Goal: Navigation & Orientation: Understand site structure

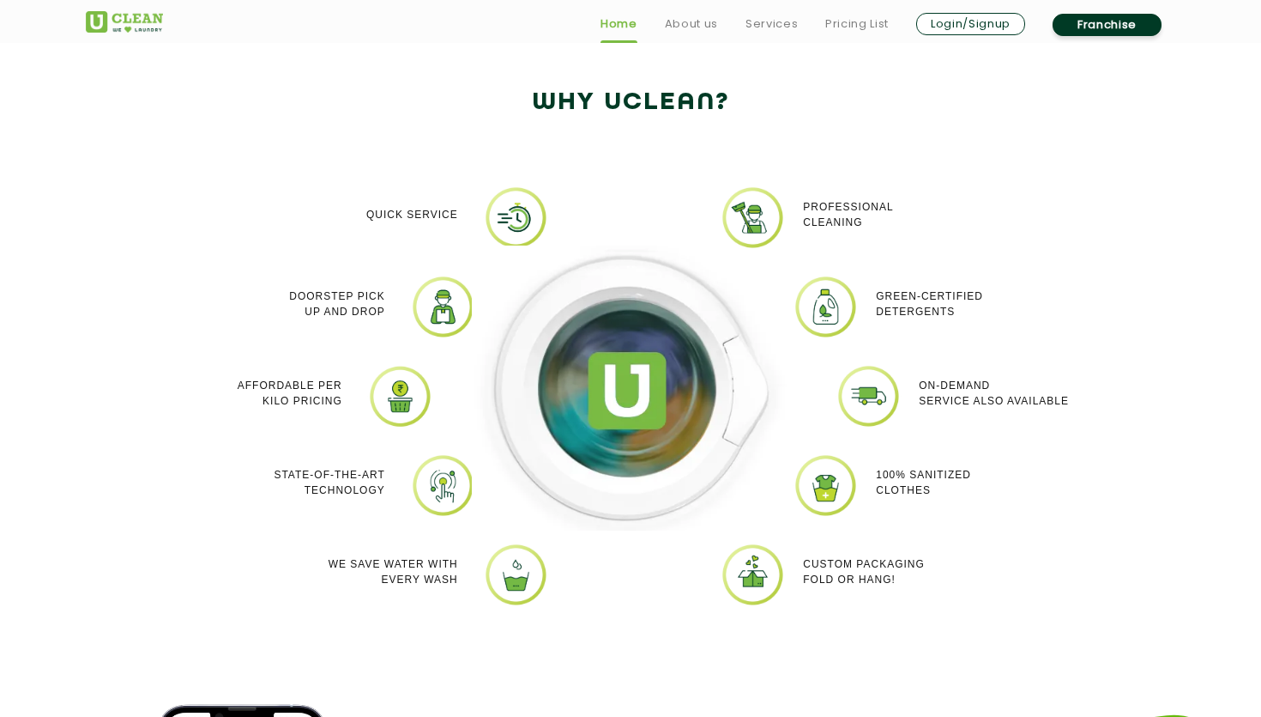
scroll to position [1469, 0]
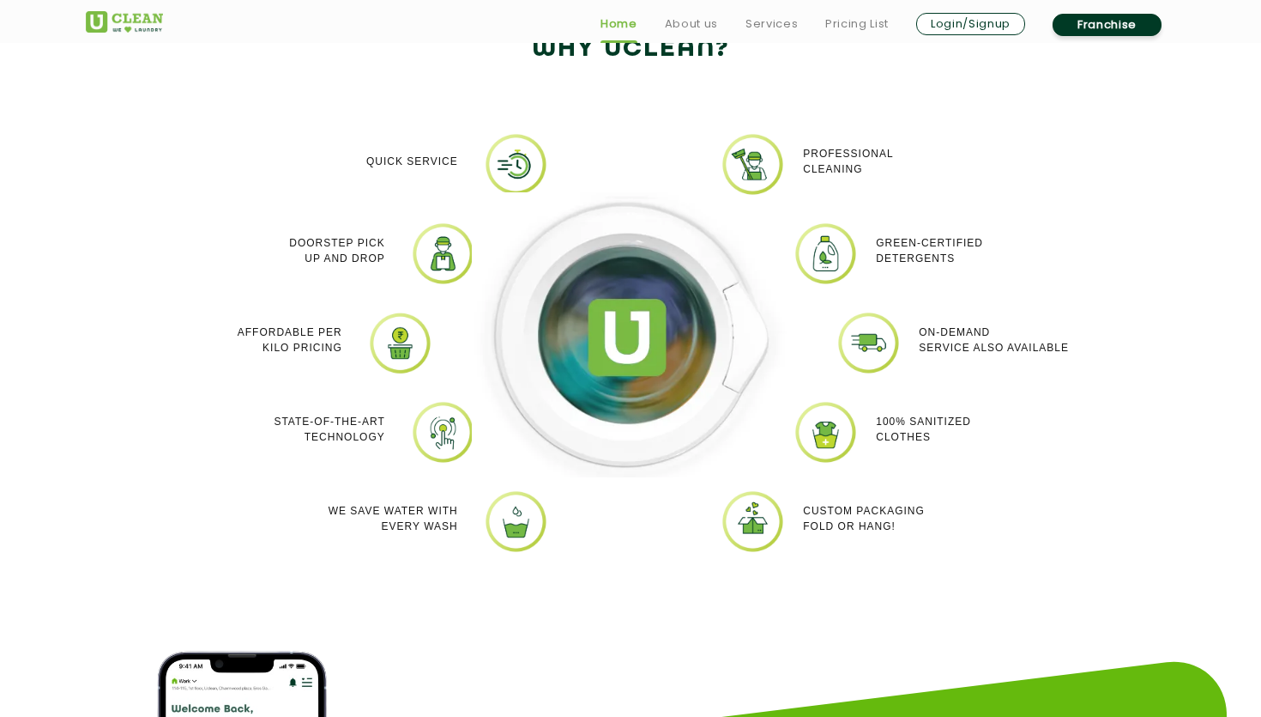
click at [717, 351] on img at bounding box center [630, 335] width 317 height 286
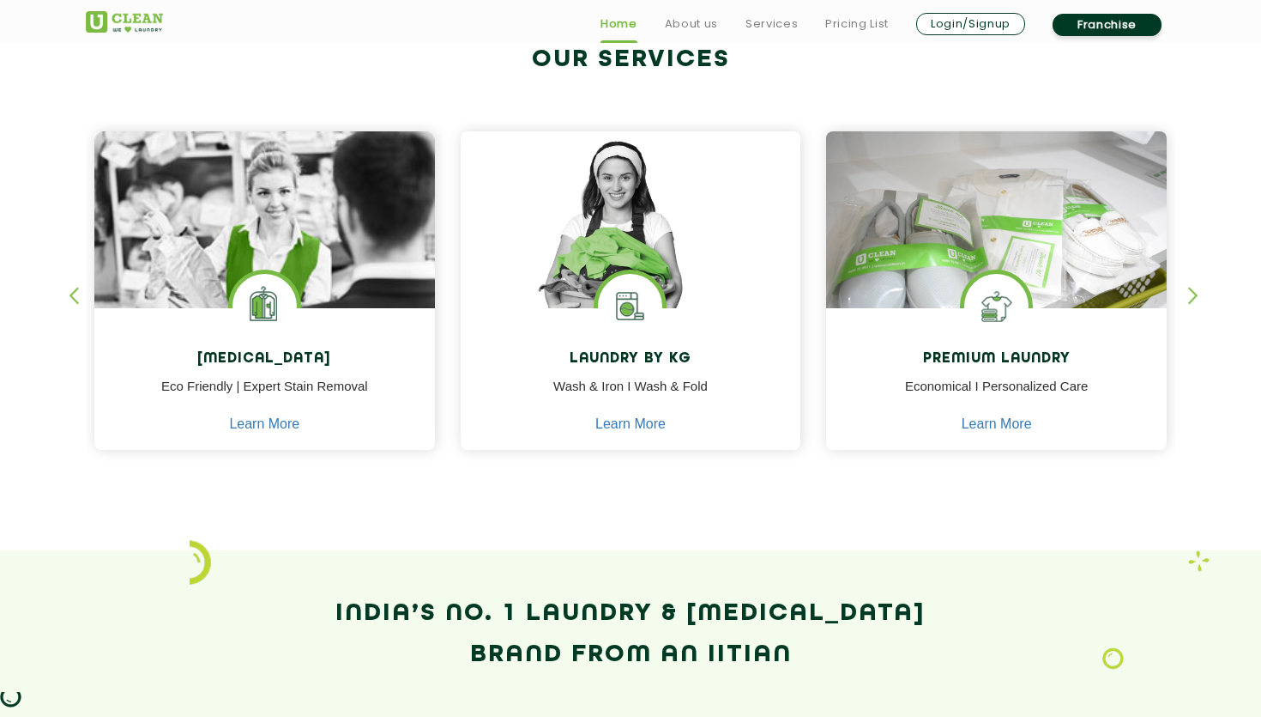
scroll to position [683, 0]
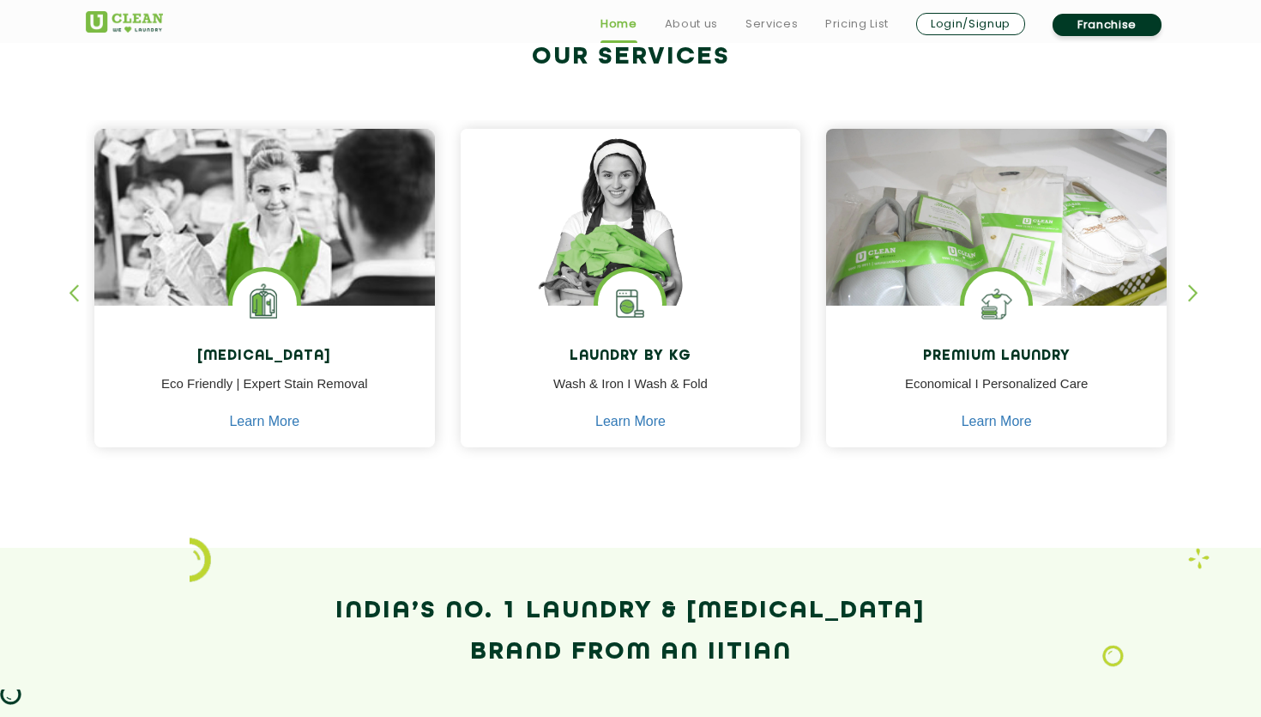
drag, startPoint x: 529, startPoint y: 532, endPoint x: 1194, endPoint y: 662, distance: 676.7
click at [1194, 662] on app-our-services "Our Services [MEDICAL_DATA] Eco Friendly | Expert Stain Removal Learn More [MED…" at bounding box center [630, 365] width 1261 height 772
click at [1194, 662] on section "India’s No. 1 Laundry & [MEDICAL_DATA] Brand from an IITian" at bounding box center [630, 649] width 1261 height 204
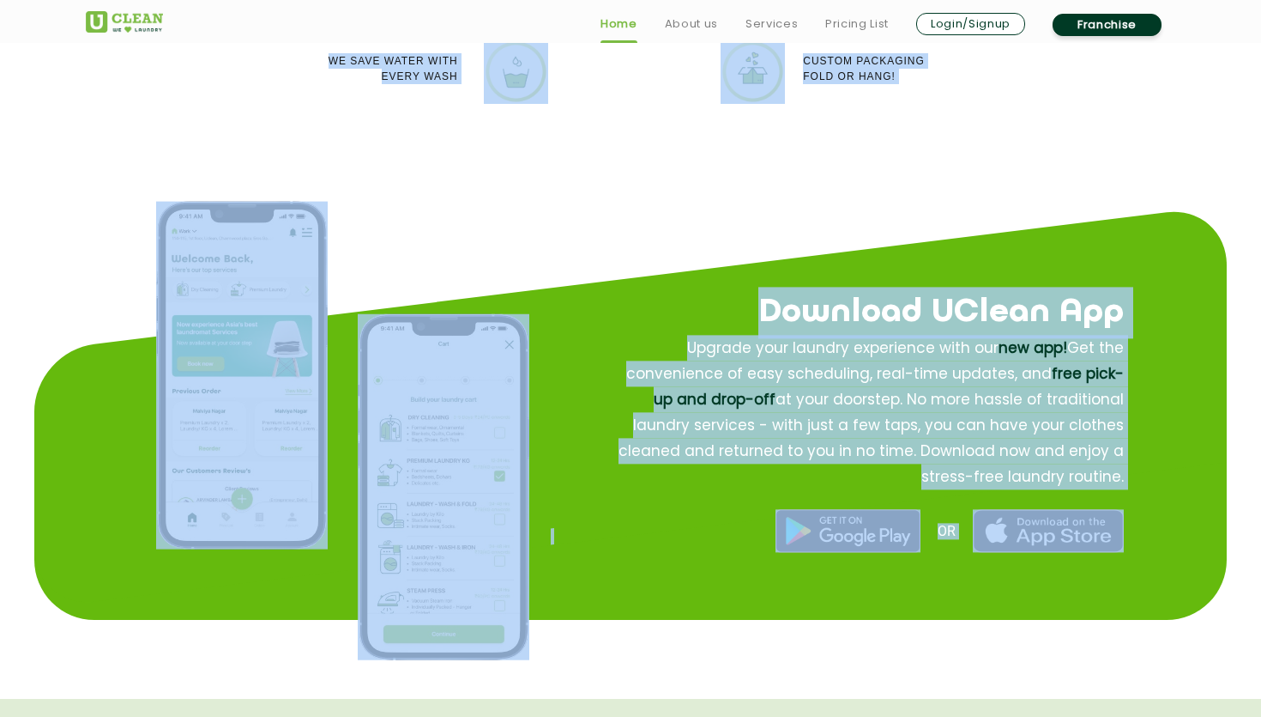
scroll to position [1957, 0]
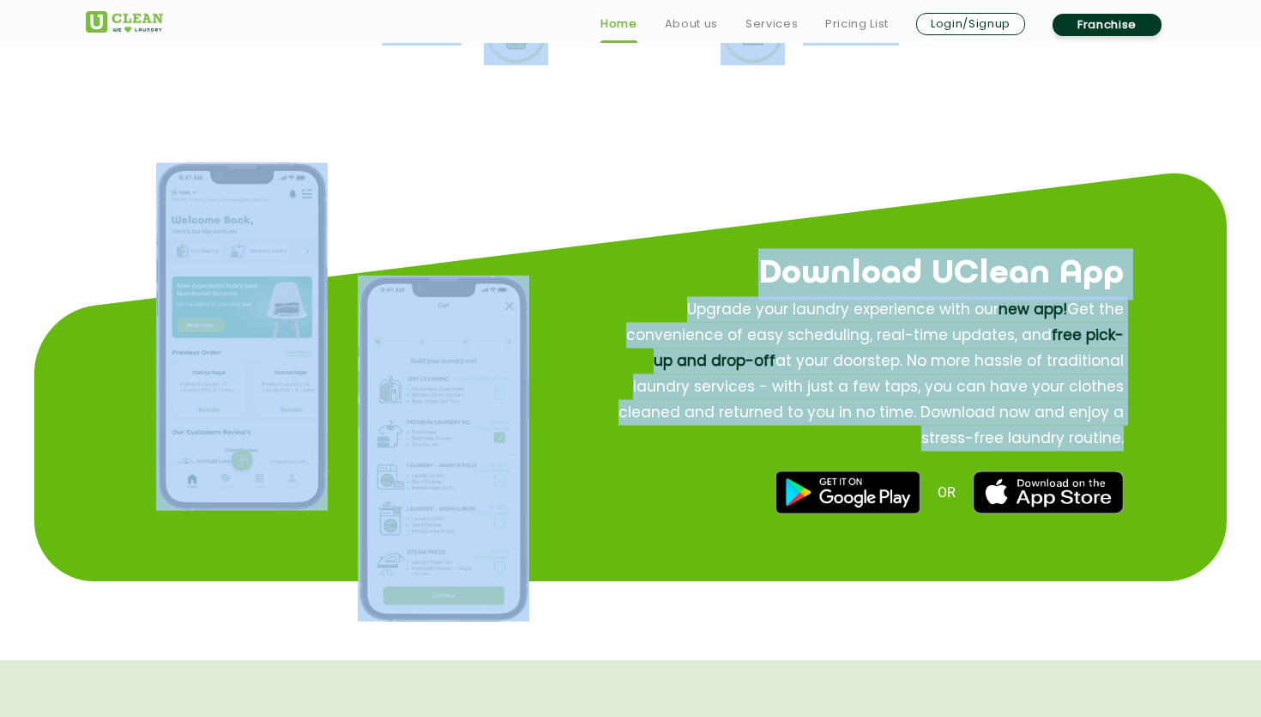
drag, startPoint x: 336, startPoint y: 121, endPoint x: 1131, endPoint y: 432, distance: 853.5
click at [1126, 432] on app-home "Find your nearest Laundromat! Please select the location Order Now Place Your O…" at bounding box center [630, 636] width 1261 height 5064
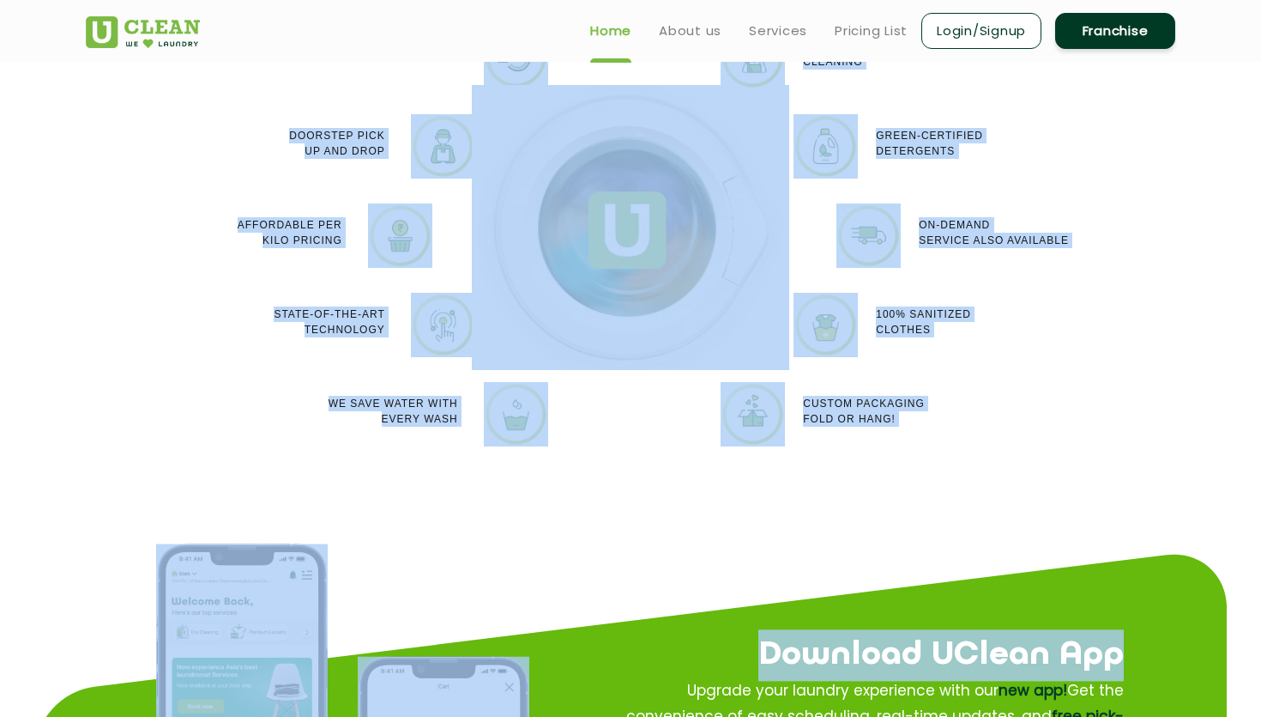
scroll to position [1571, 0]
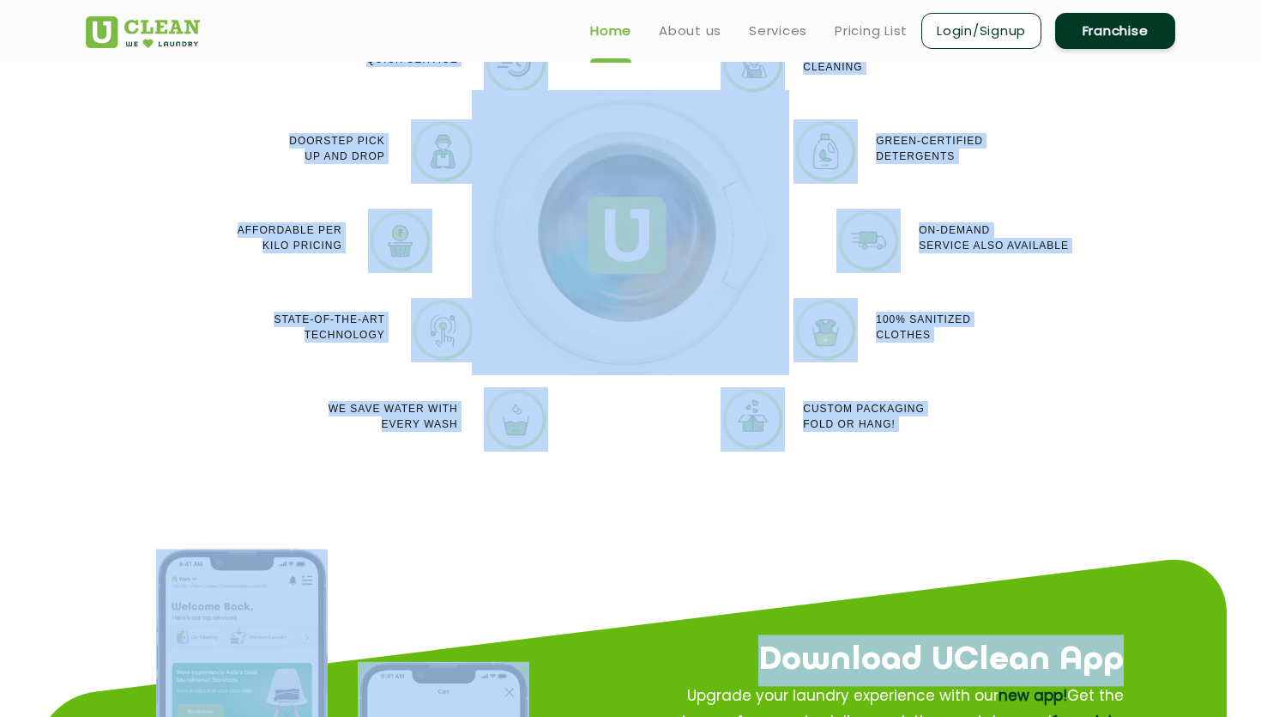
copy app-home "India’s No. 1 Laundry & [MEDICAL_DATA] Brand from an IITian Why Uclean? Quick S…"
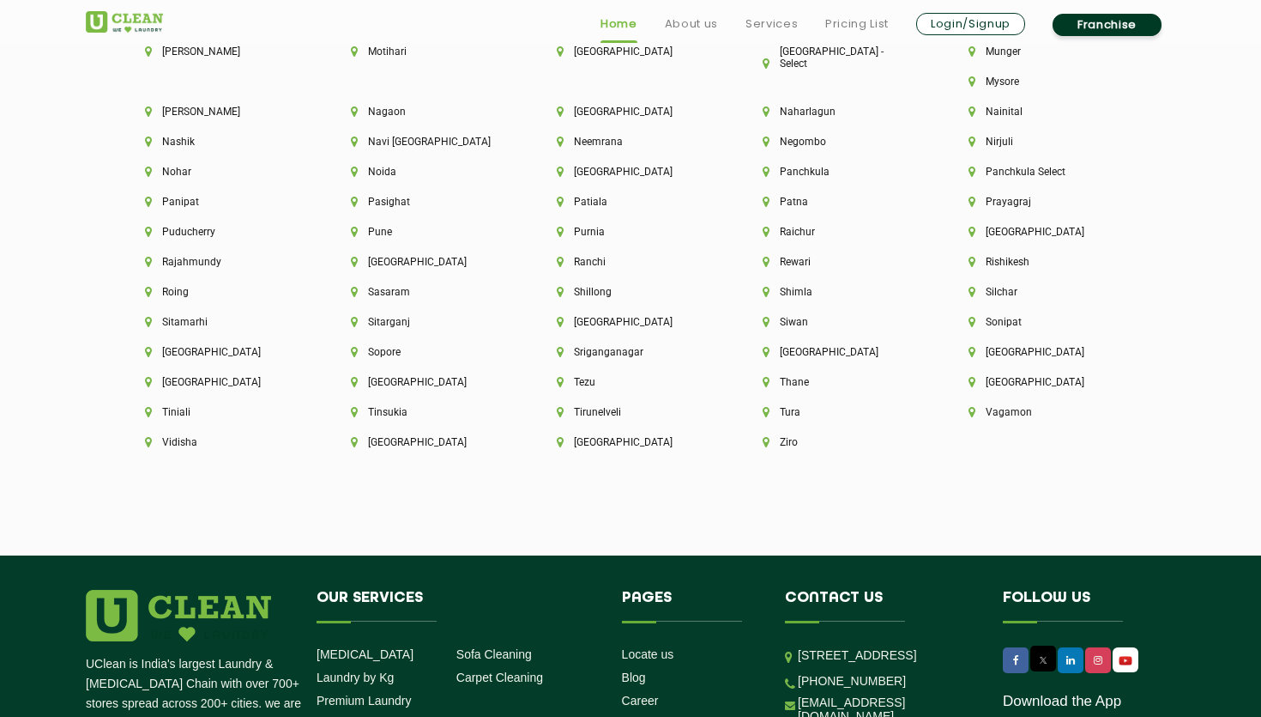
scroll to position [4789, 0]
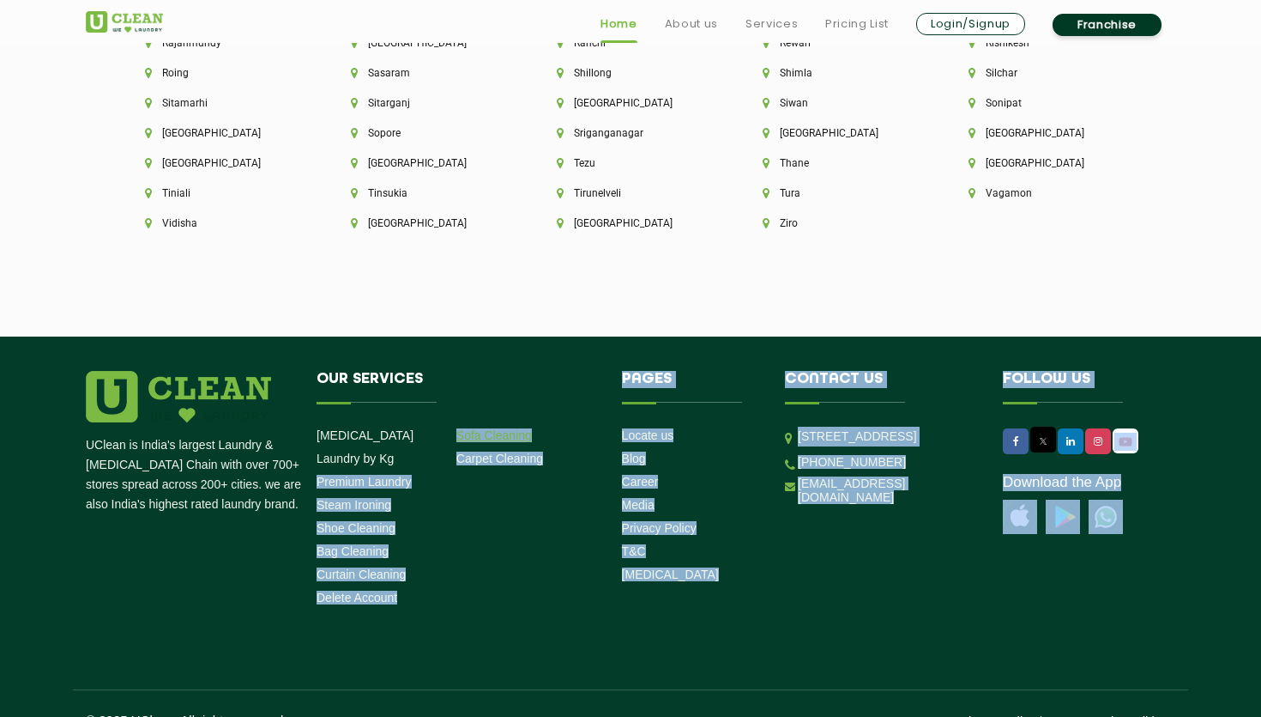
drag, startPoint x: 413, startPoint y: 715, endPoint x: 459, endPoint y: 412, distance: 306.4
click at [457, 413] on footer "UClean is India's largest Laundry & [MEDICAL_DATA] Chain with over 700+ stores …" at bounding box center [630, 541] width 1261 height 411
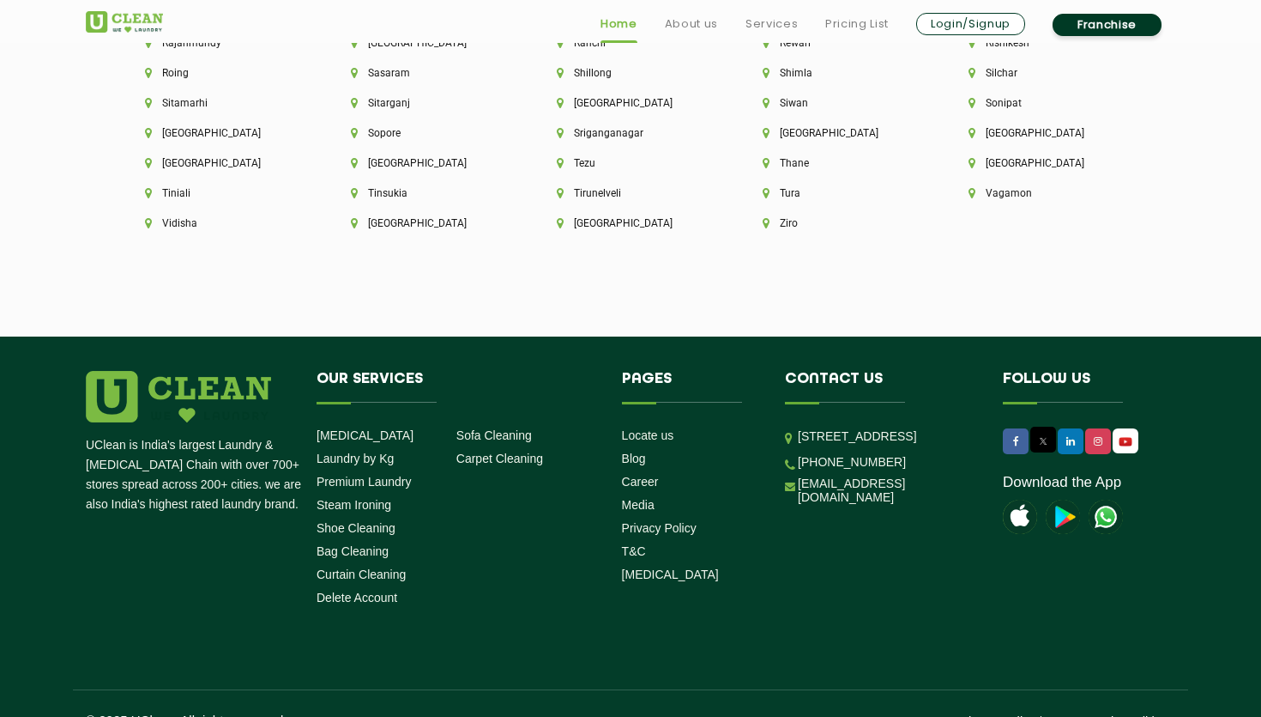
click at [1103, 584] on div "UClean is India's largest Laundry & [MEDICAL_DATA] Chain with over 700+ stores …" at bounding box center [631, 550] width 1116 height 359
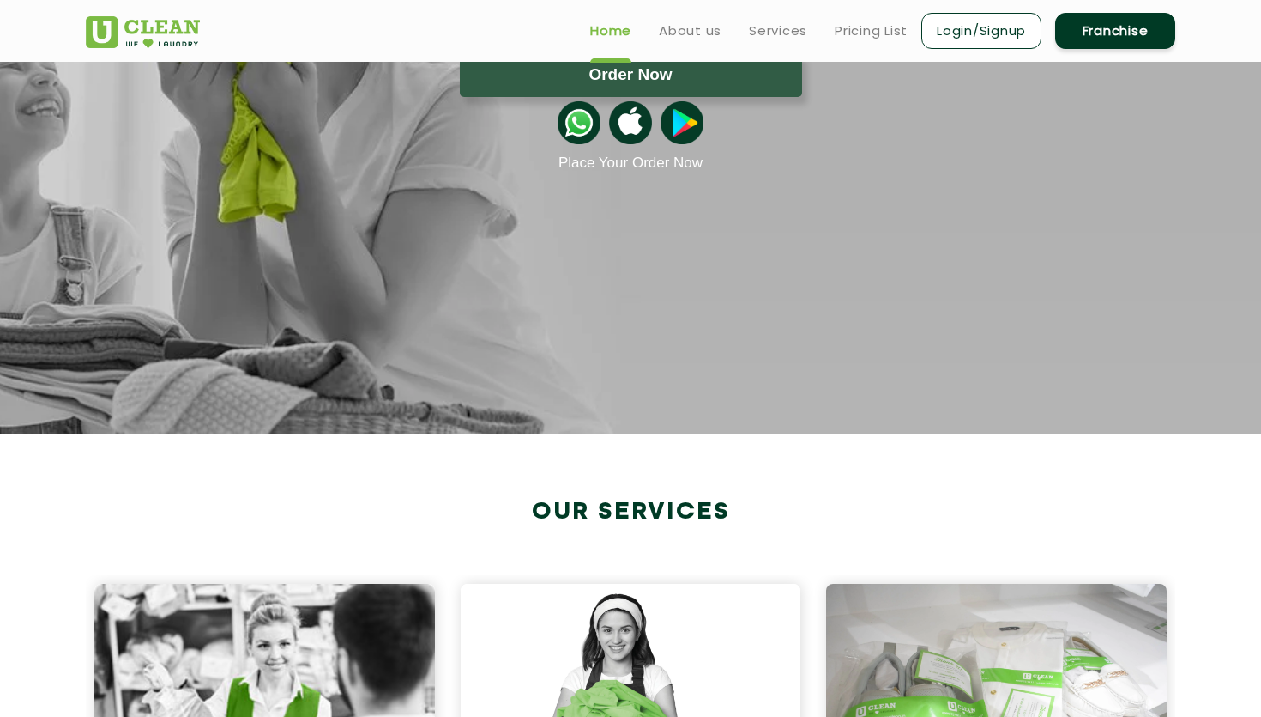
scroll to position [0, 0]
